Goal: Information Seeking & Learning: Learn about a topic

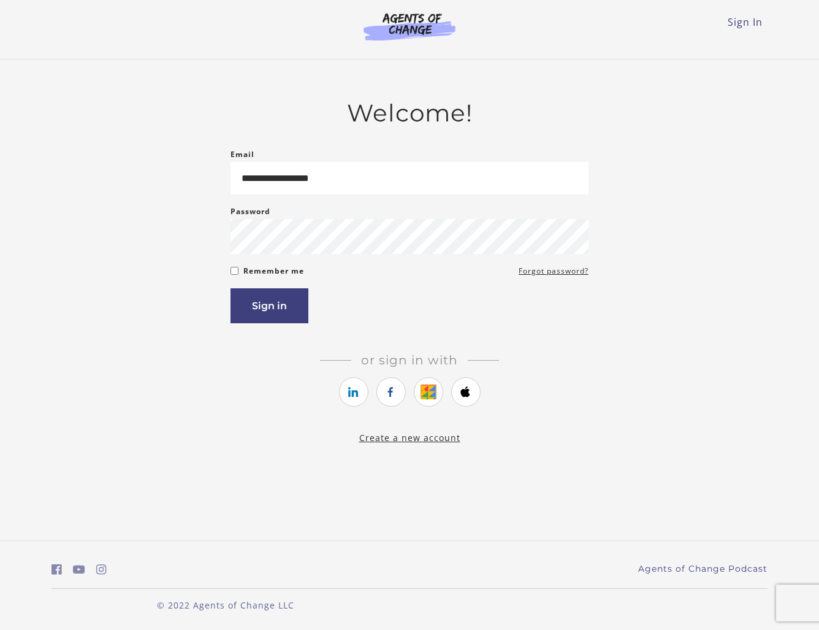
type input "**********"
click at [231, 288] on button "Sign in" at bounding box center [270, 305] width 78 height 35
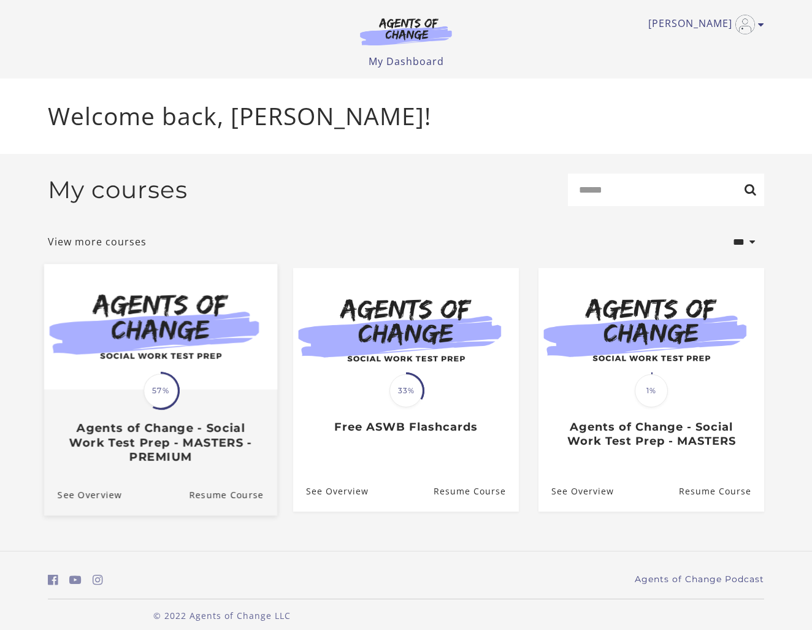
click at [125, 432] on h3 "Agents of Change - Social Work Test Prep - MASTERS - PREMIUM" at bounding box center [161, 442] width 206 height 43
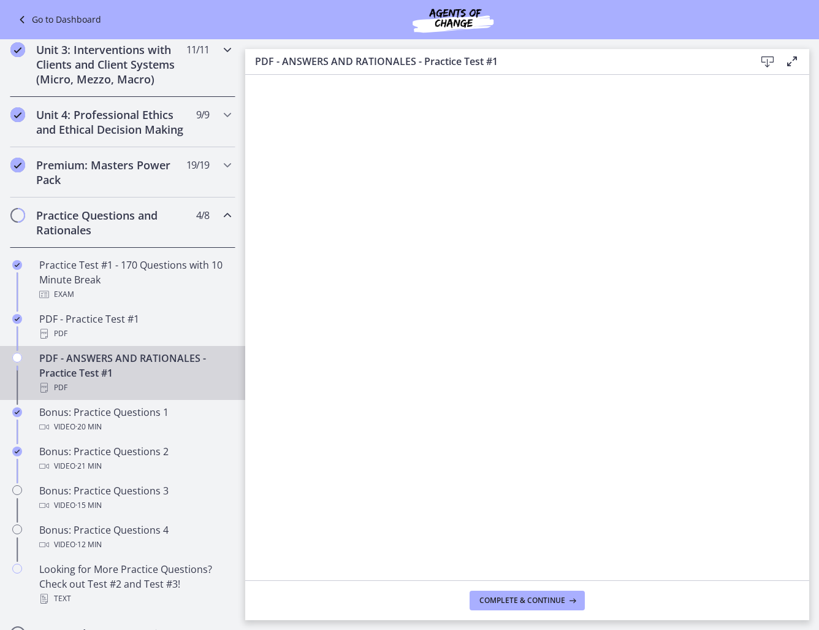
scroll to position [442, 0]
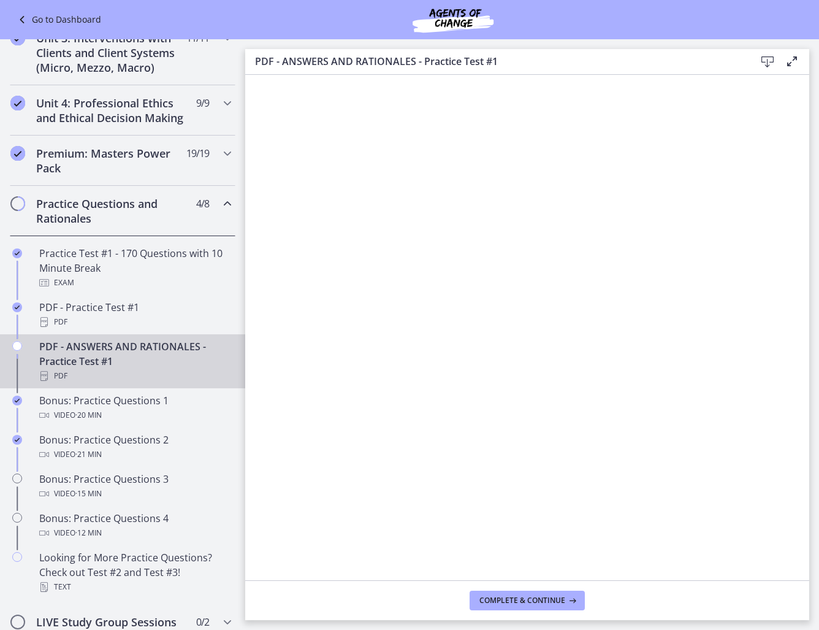
click at [112, 362] on div "PDF - ANSWERS AND RATIONALES - Practice Test #1 PDF" at bounding box center [134, 361] width 191 height 44
click at [546, 599] on span "Complete & continue" at bounding box center [523, 600] width 86 height 10
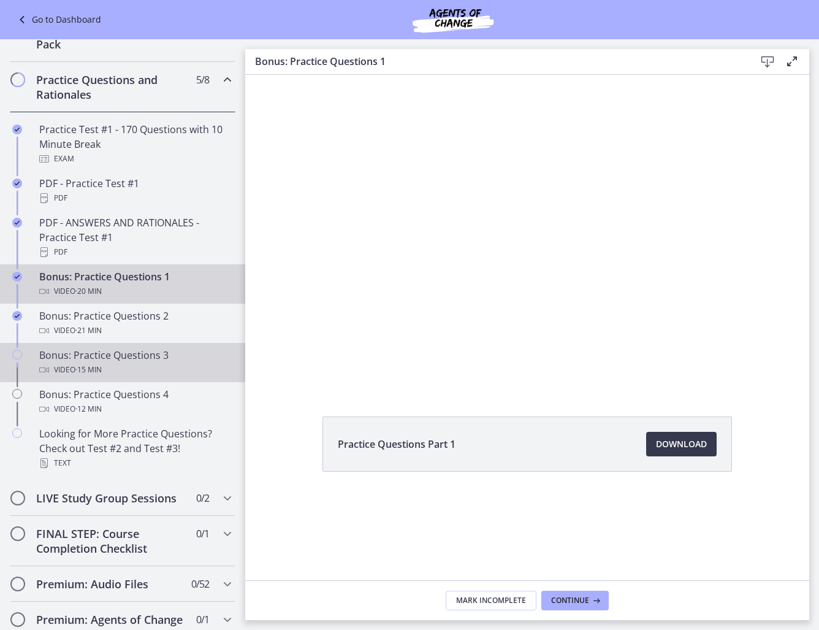
scroll to position [589, 0]
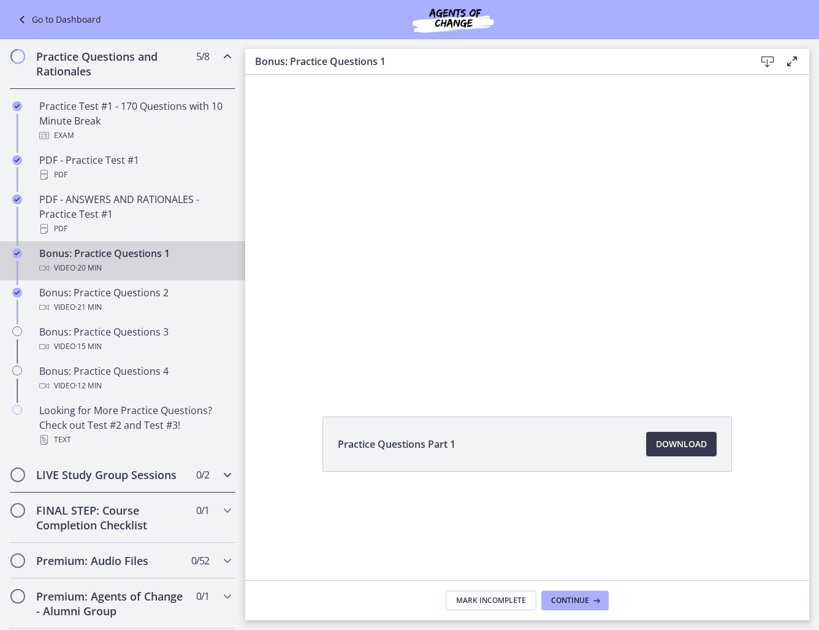
click at [202, 483] on div "LIVE Study Group Sessions 0 / 2 Completed" at bounding box center [123, 475] width 226 height 36
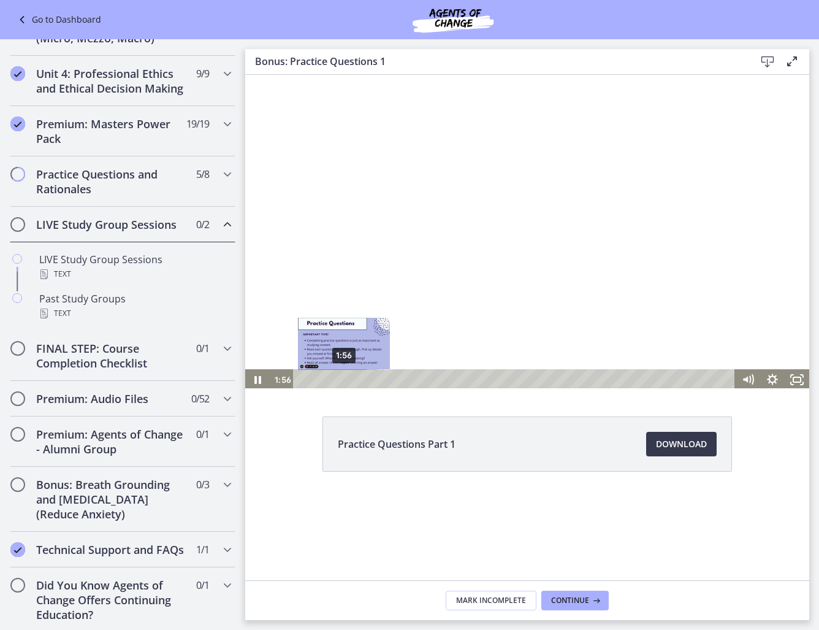
scroll to position [2, 0]
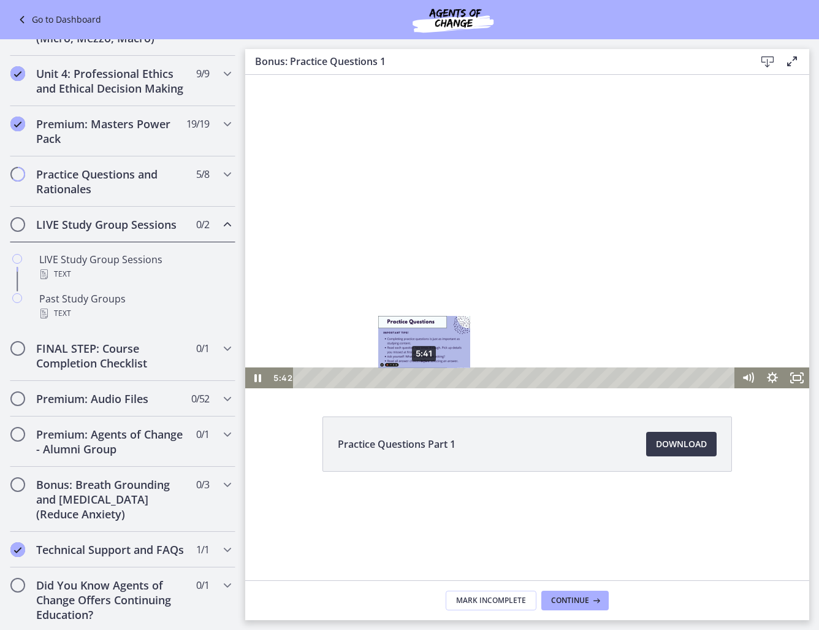
click at [424, 381] on div "5:41" at bounding box center [515, 377] width 427 height 21
drag, startPoint x: 424, startPoint y: 378, endPoint x: 572, endPoint y: 463, distance: 170.3
click at [326, 386] on html "Click for sound @keyframes VOLUME_SMALL_WAVE_FLASH { 0% { opacity: 0; } 33% { o…" at bounding box center [527, 229] width 564 height 313
click at [434, 375] on div "6:07" at bounding box center [515, 377] width 427 height 21
click at [254, 377] on icon "Pause" at bounding box center [257, 377] width 29 height 25
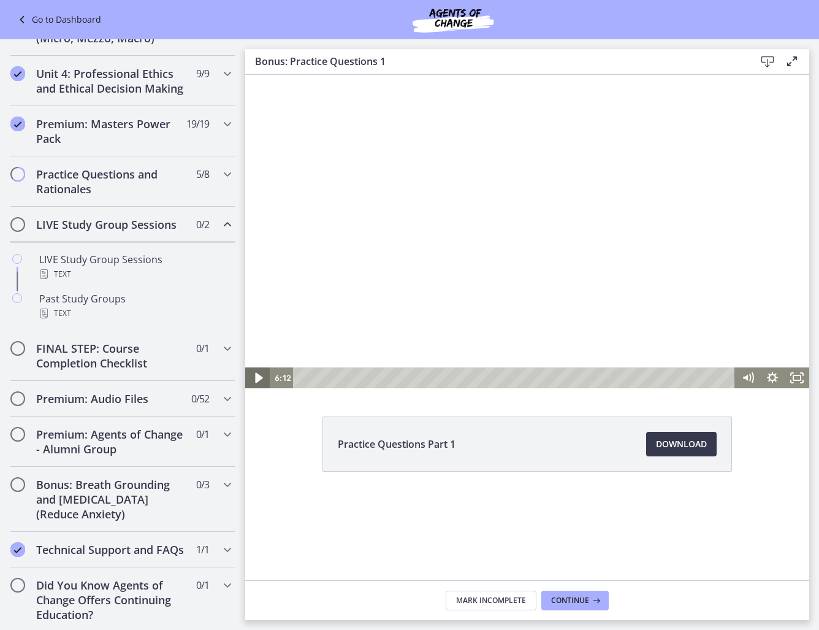
click at [255, 374] on icon "Play Video" at bounding box center [258, 378] width 7 height 10
click at [255, 372] on icon "Pause" at bounding box center [257, 377] width 25 height 21
